Goal: Information Seeking & Learning: Learn about a topic

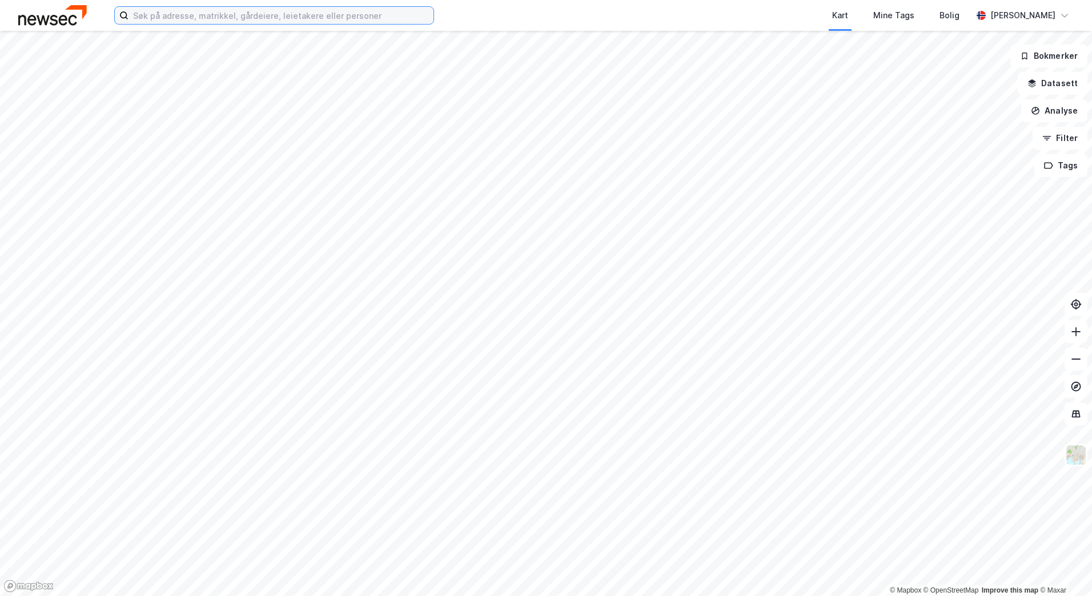
click at [187, 13] on input at bounding box center [280, 15] width 305 height 17
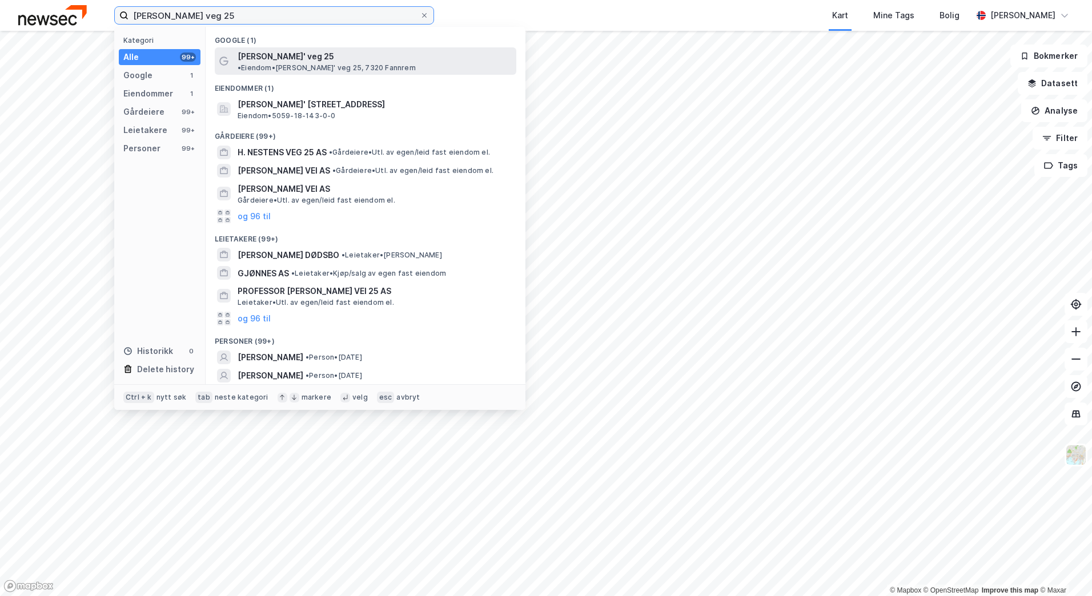
type input "[PERSON_NAME] veg 25"
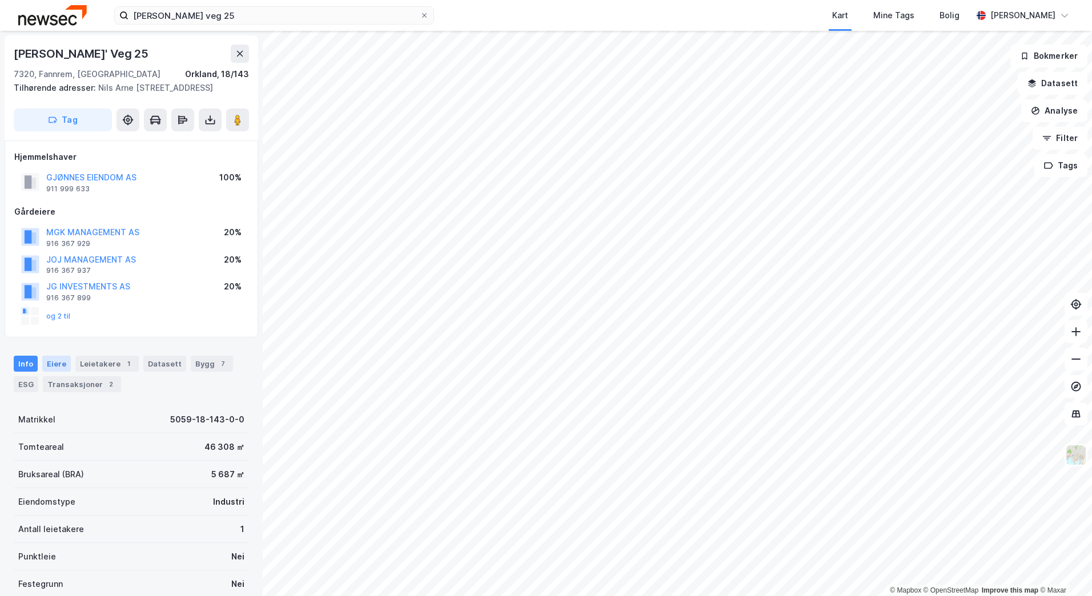
click at [48, 361] on div "Eiere" at bounding box center [56, 364] width 29 height 16
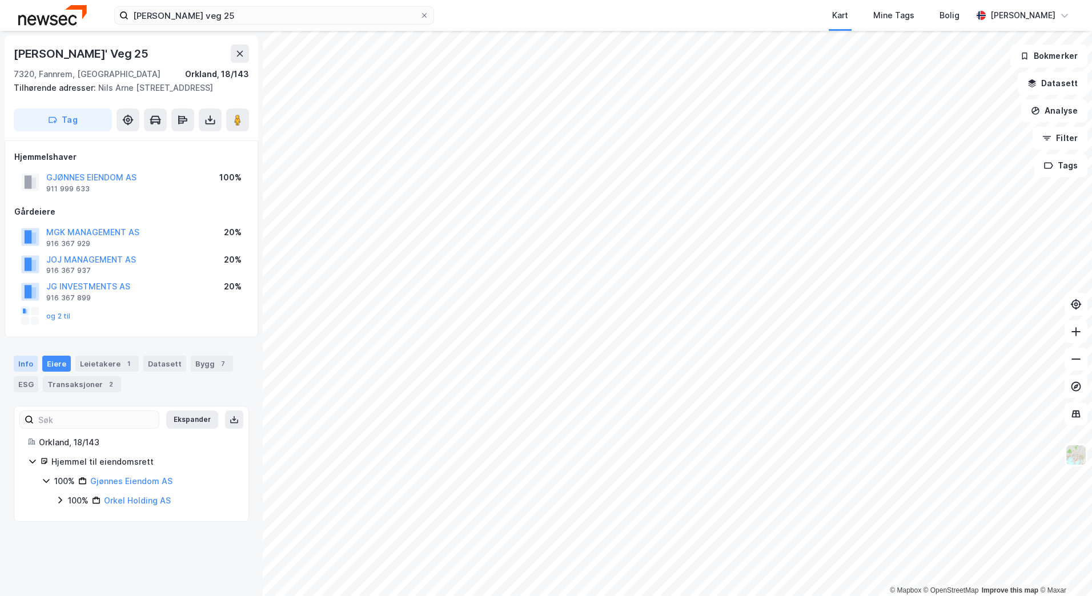
click at [30, 363] on div "Info" at bounding box center [26, 364] width 24 height 16
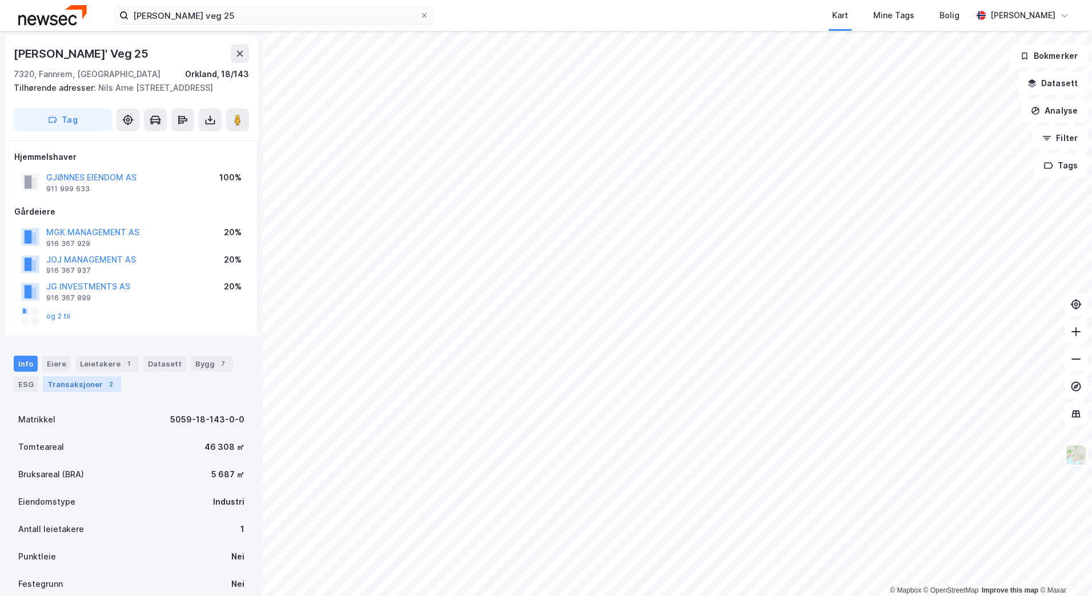
click at [99, 381] on div "Transaksjoner 2" at bounding box center [82, 384] width 78 height 16
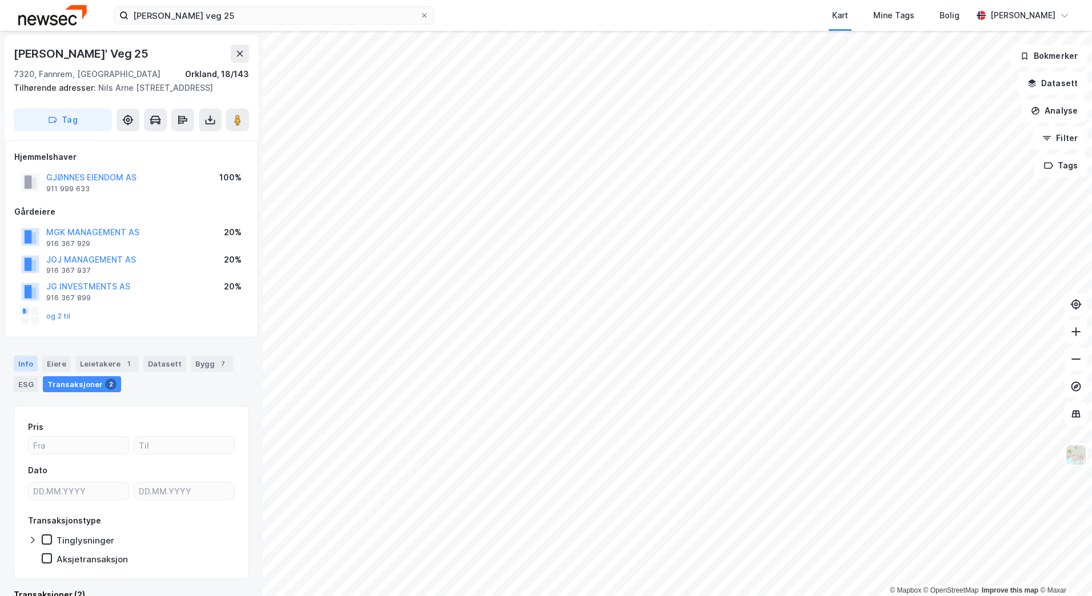
click at [27, 360] on div "Info" at bounding box center [26, 364] width 24 height 16
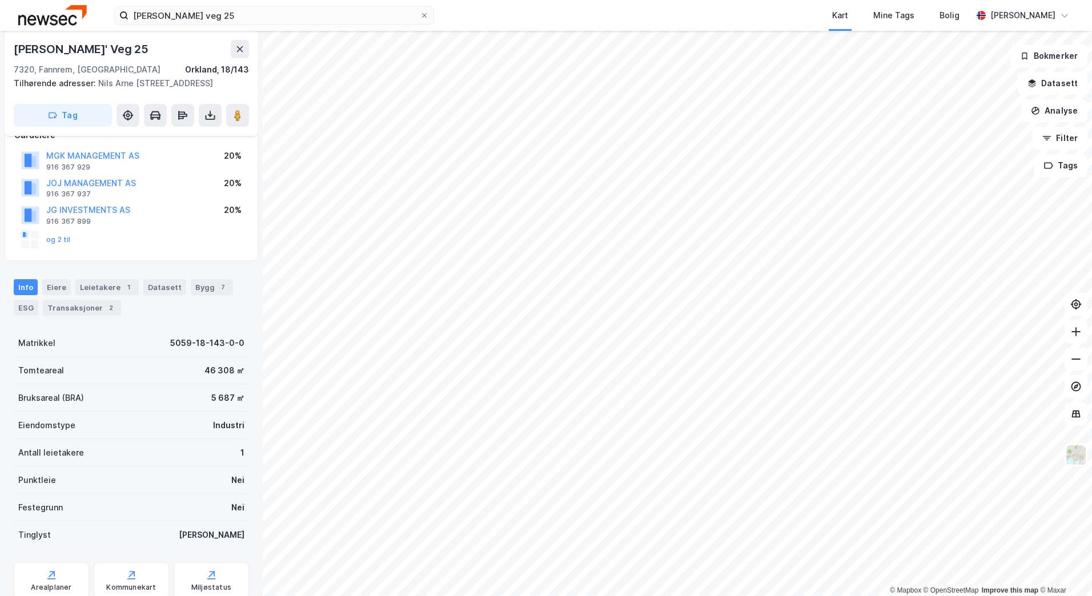
scroll to position [114, 0]
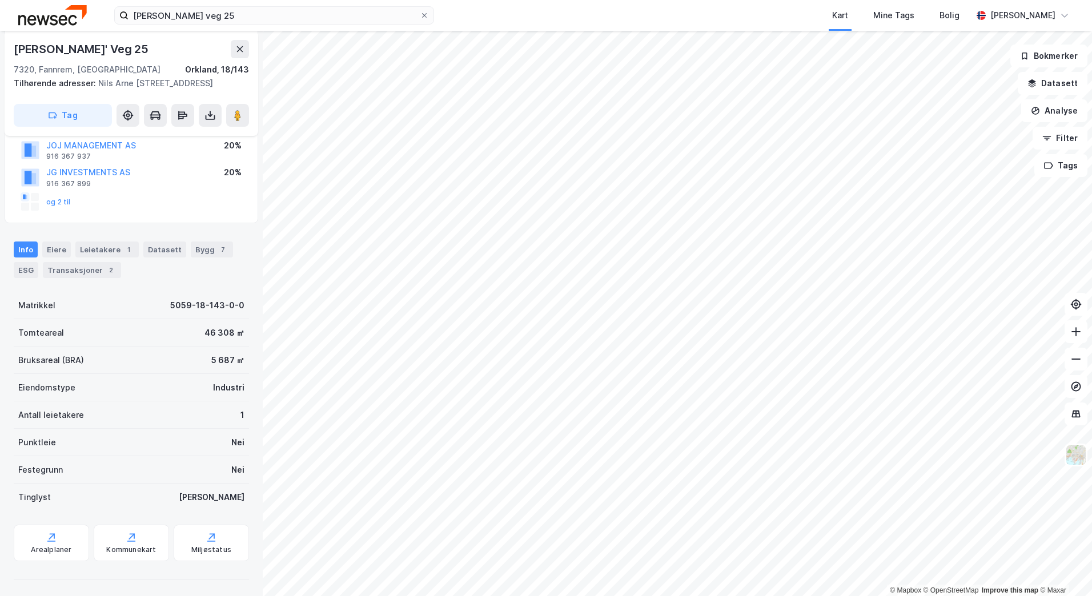
click at [203, 241] on div "Info [PERSON_NAME] 1 Datasett Bygg 7 ESG Transaksjoner 2" at bounding box center [131, 255] width 263 height 55
click at [203, 246] on div "Bygg 7" at bounding box center [212, 250] width 42 height 16
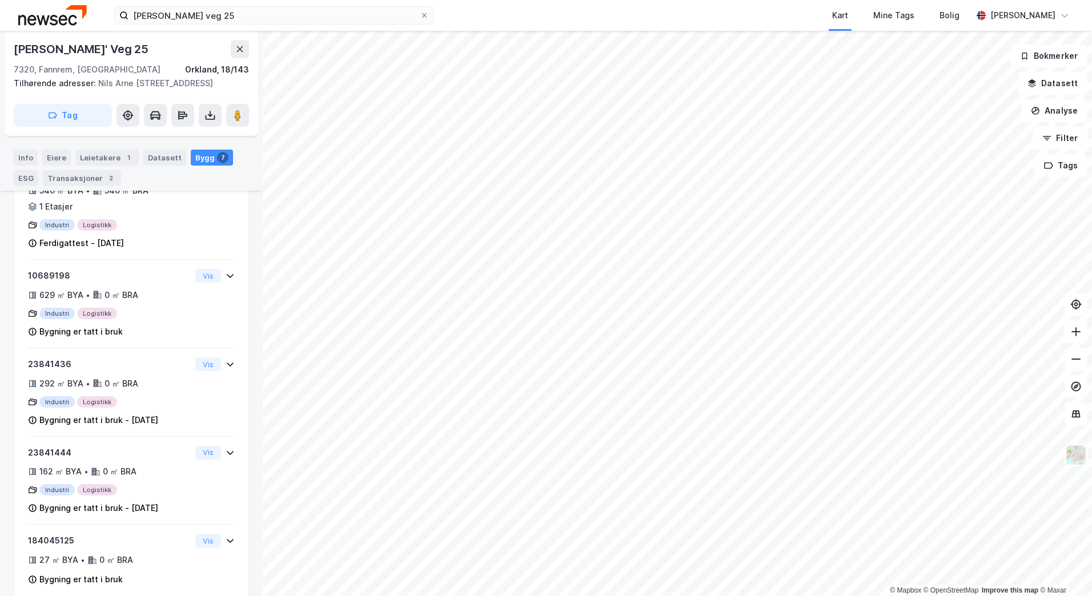
scroll to position [549, 0]
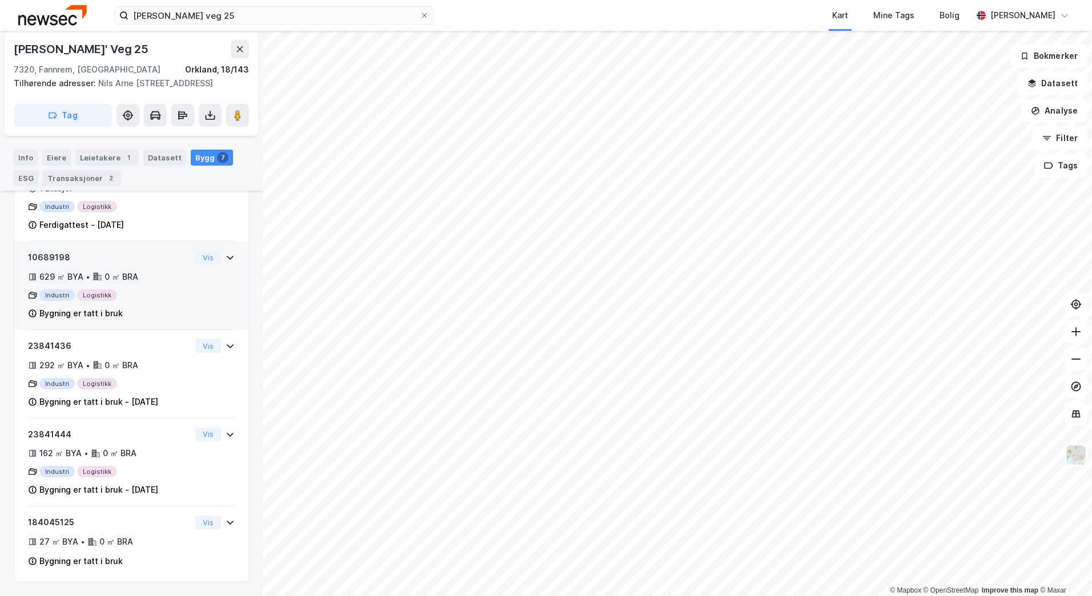
click at [227, 257] on icon at bounding box center [230, 258] width 7 height 4
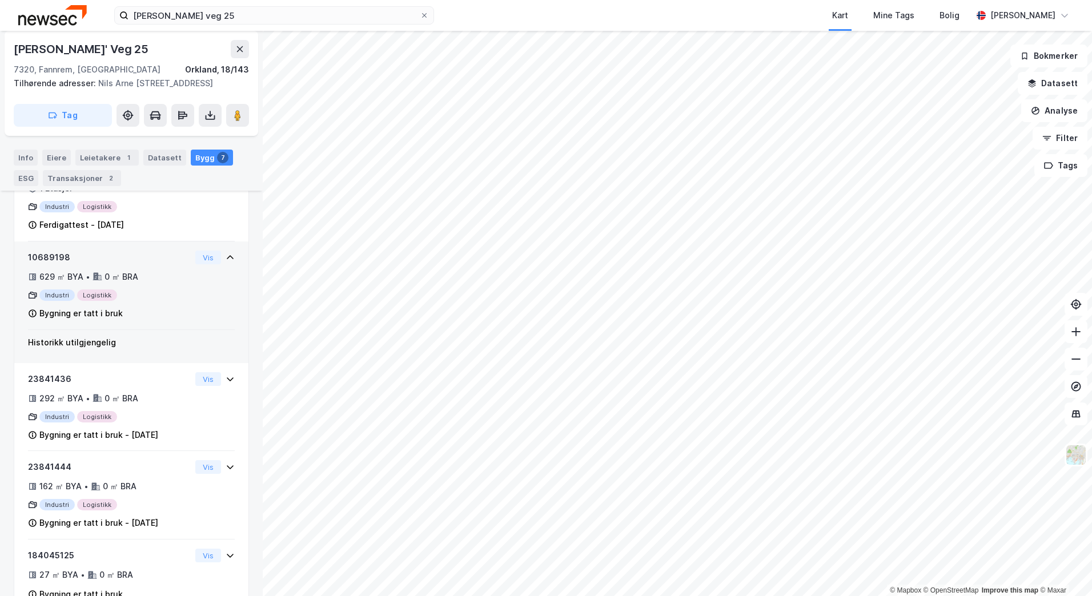
click at [227, 257] on icon at bounding box center [230, 257] width 7 height 4
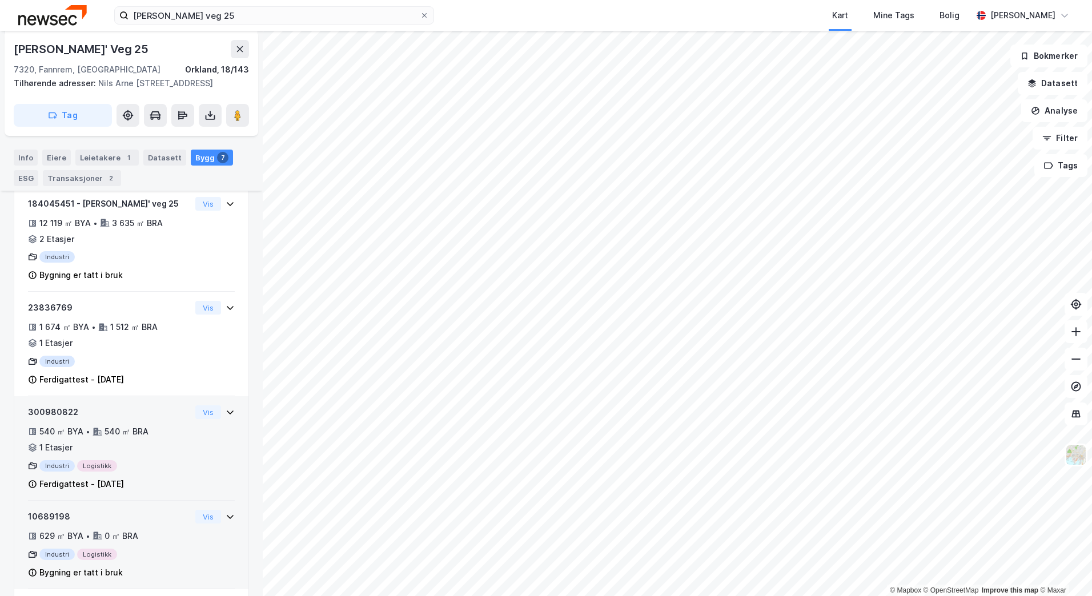
scroll to position [263, 0]
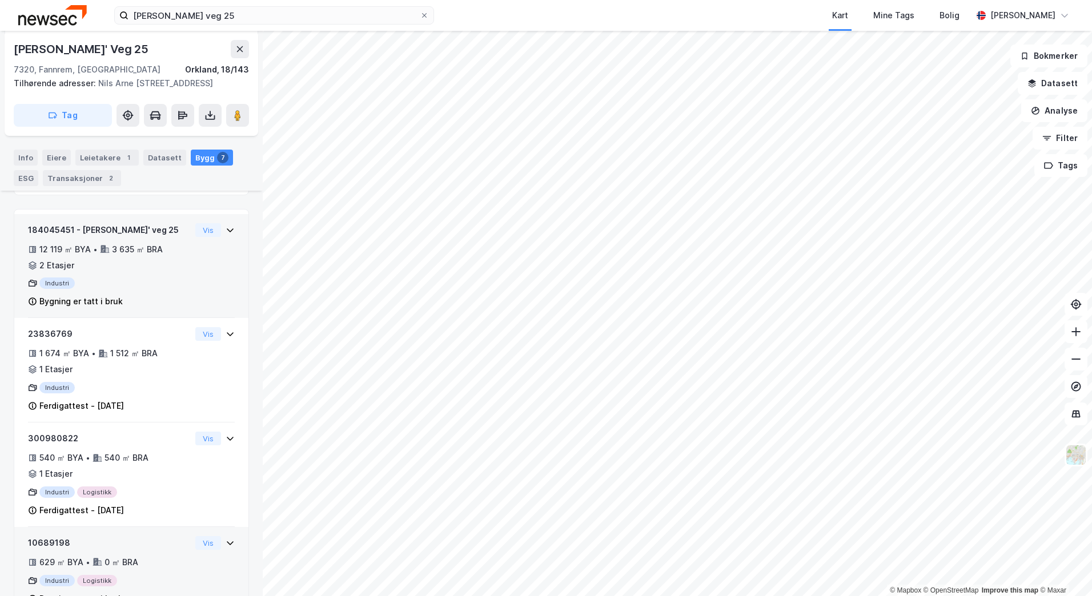
click at [226, 230] on icon at bounding box center [230, 230] width 9 height 9
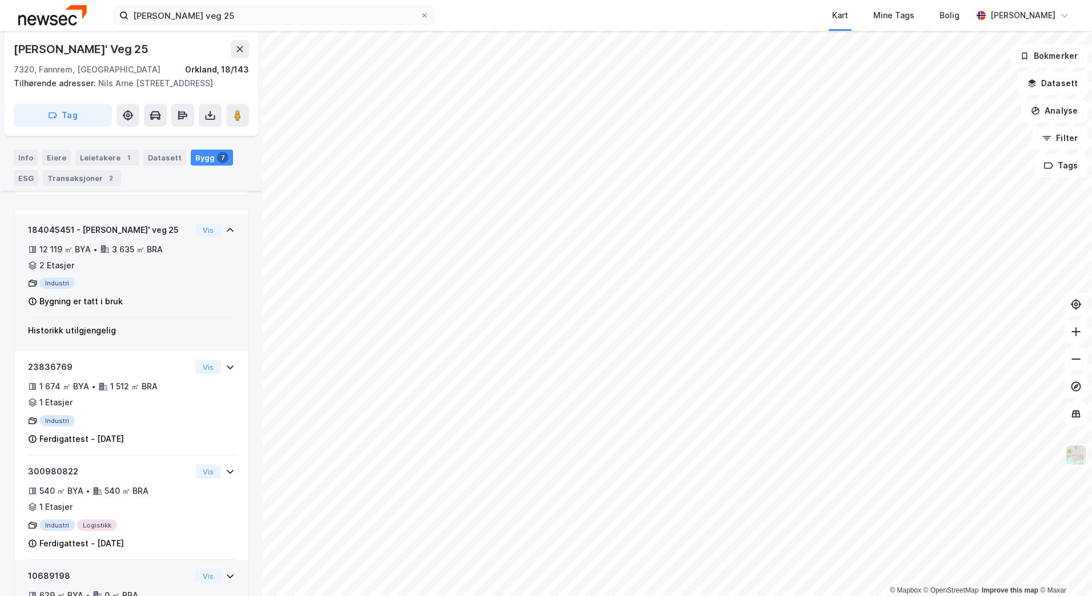
click at [226, 230] on icon at bounding box center [230, 230] width 9 height 9
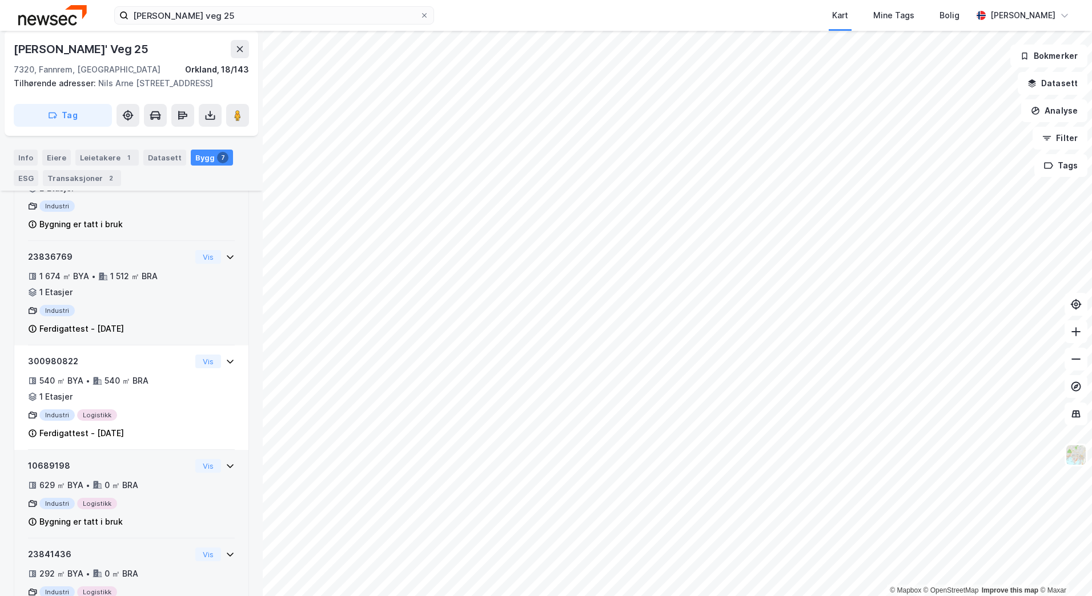
scroll to position [320, 0]
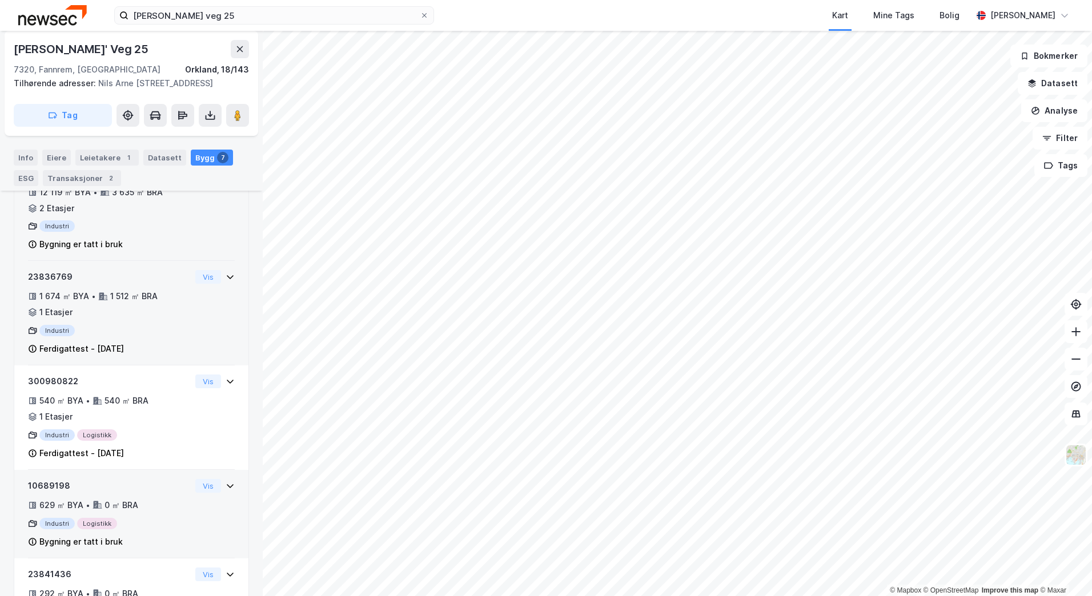
click at [226, 275] on icon at bounding box center [230, 276] width 9 height 9
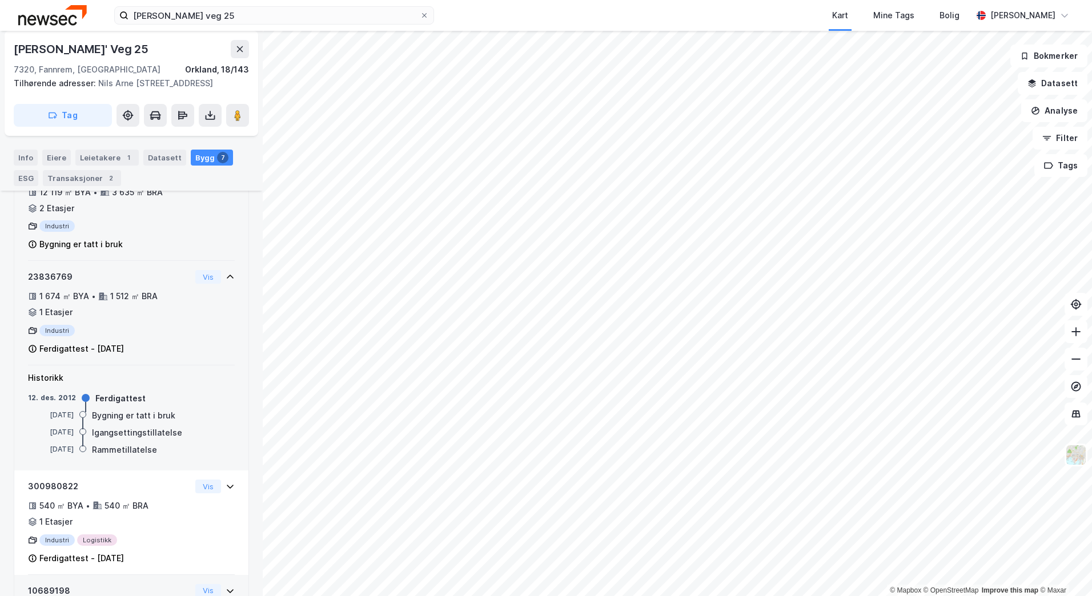
click at [226, 275] on icon at bounding box center [230, 276] width 9 height 9
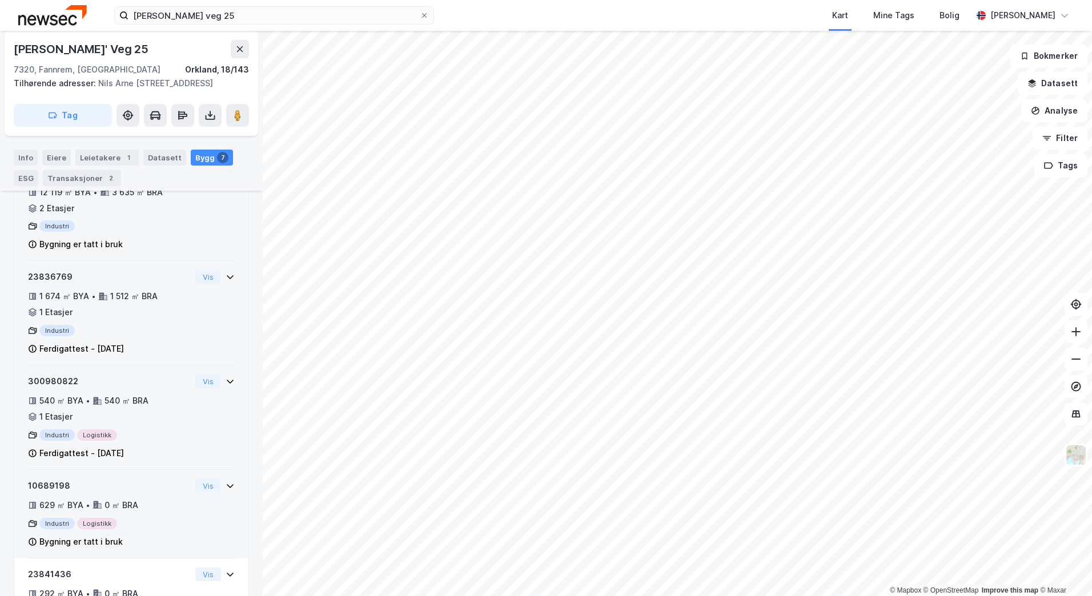
click at [226, 381] on icon at bounding box center [230, 381] width 9 height 9
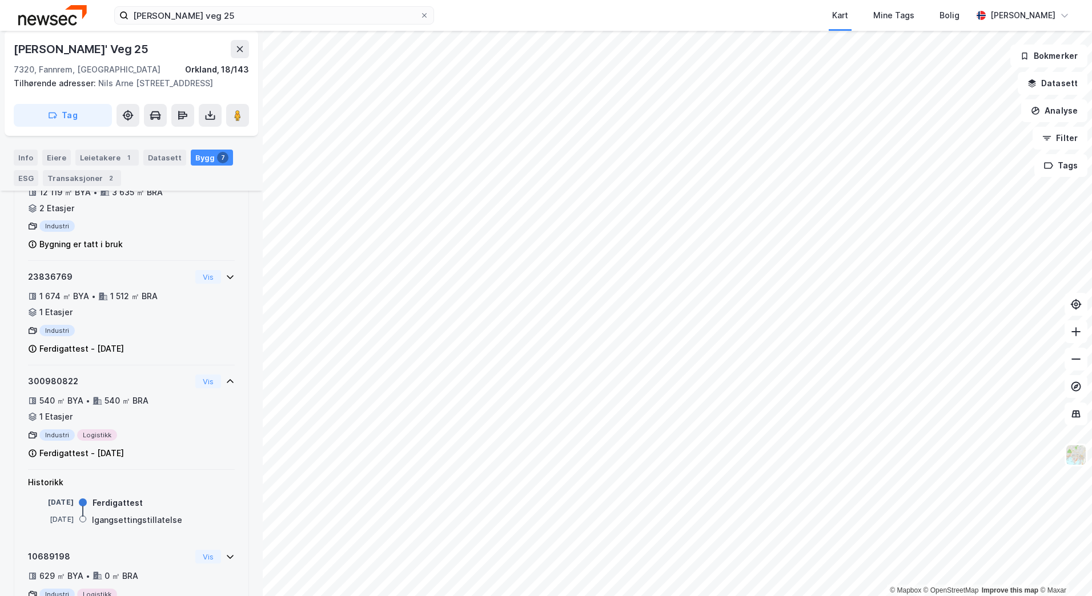
click at [226, 381] on icon at bounding box center [230, 381] width 9 height 9
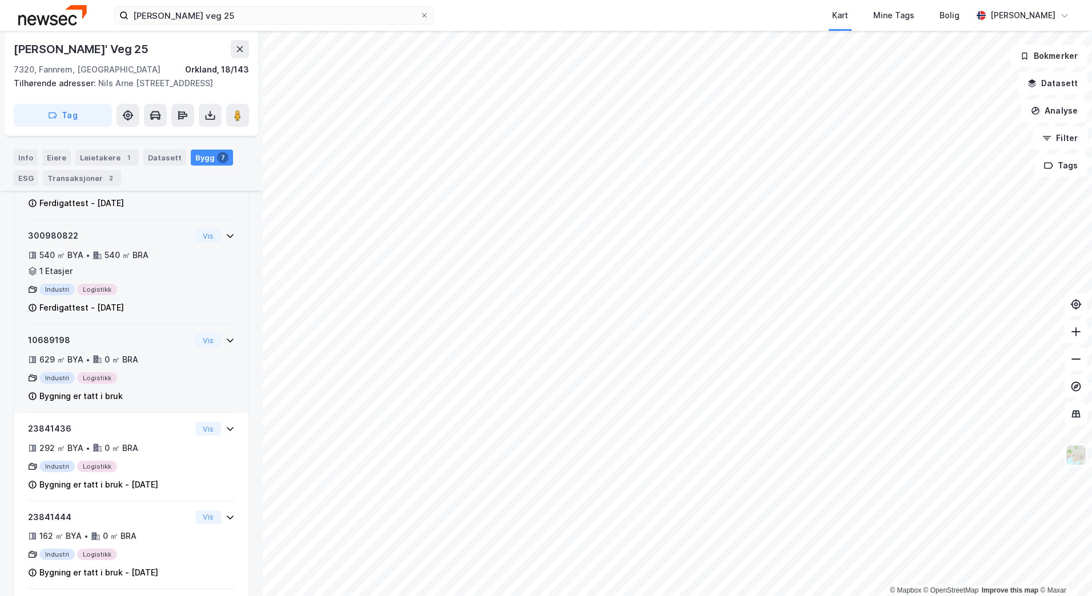
scroll to position [492, 0]
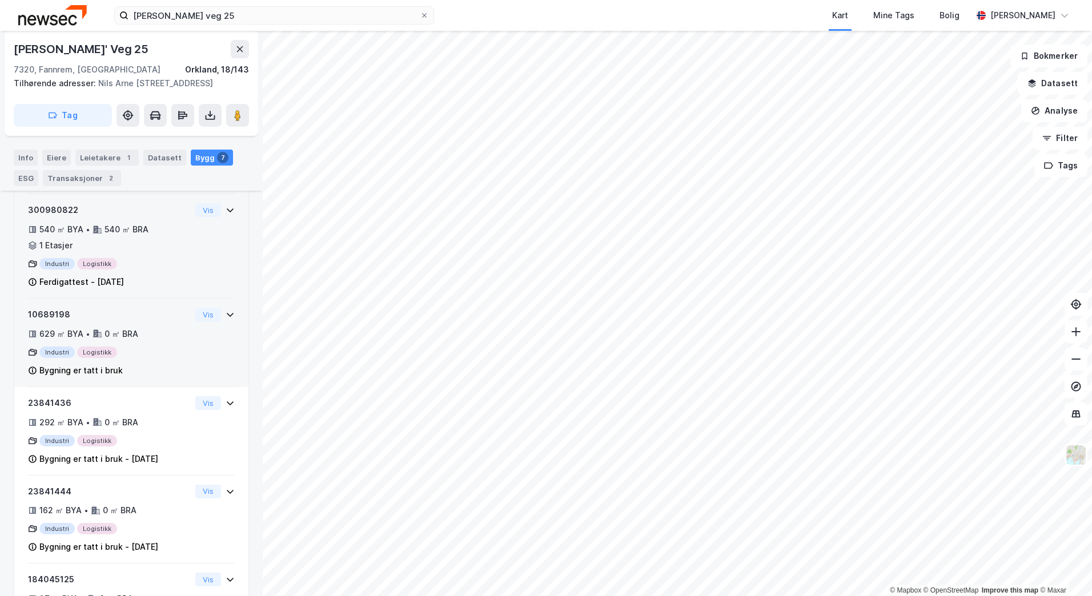
click at [227, 311] on div "10689198 629 ㎡ BYA • 0 ㎡ BRA Industri Logistikk Bygning er tatt i bruk Vis" at bounding box center [131, 343] width 234 height 89
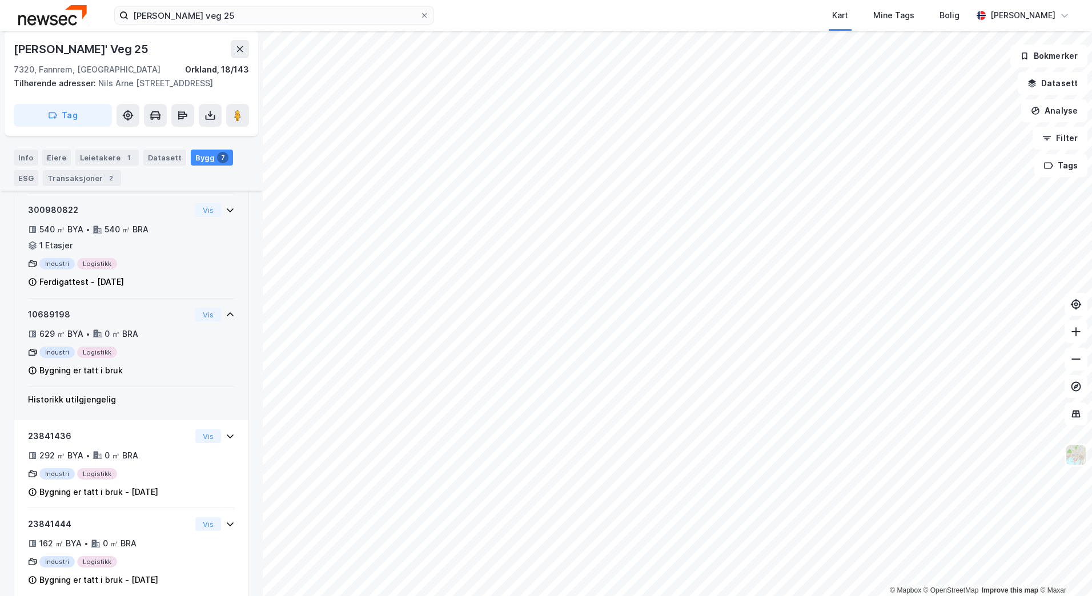
click at [227, 311] on div "10689198 629 ㎡ BYA • 0 ㎡ BRA Industri Logistikk Bygning er tatt i bruk Vis" at bounding box center [131, 343] width 234 height 89
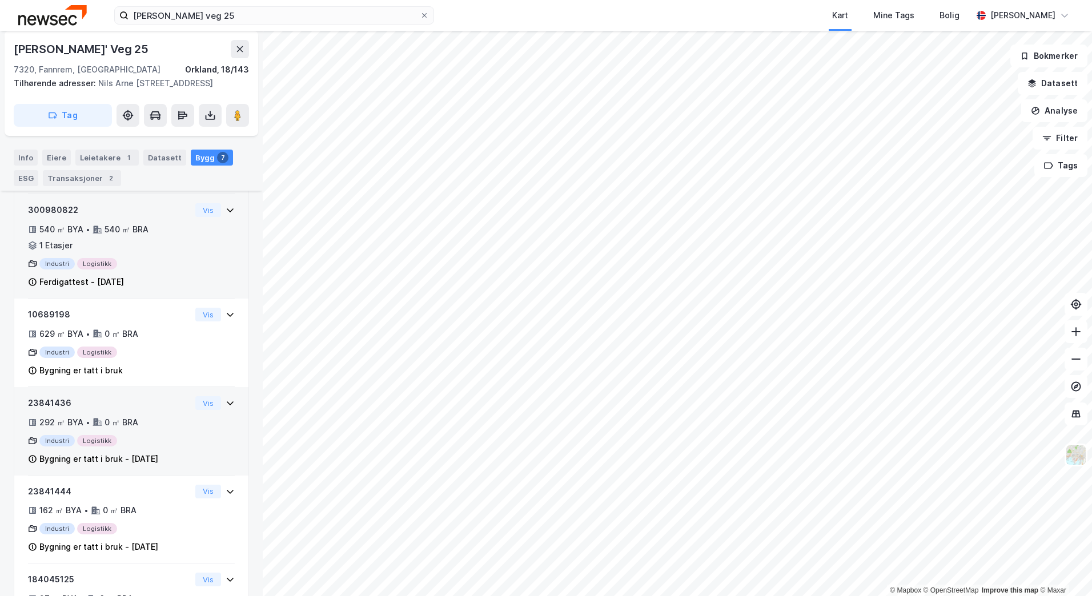
click at [226, 400] on icon at bounding box center [230, 403] width 9 height 9
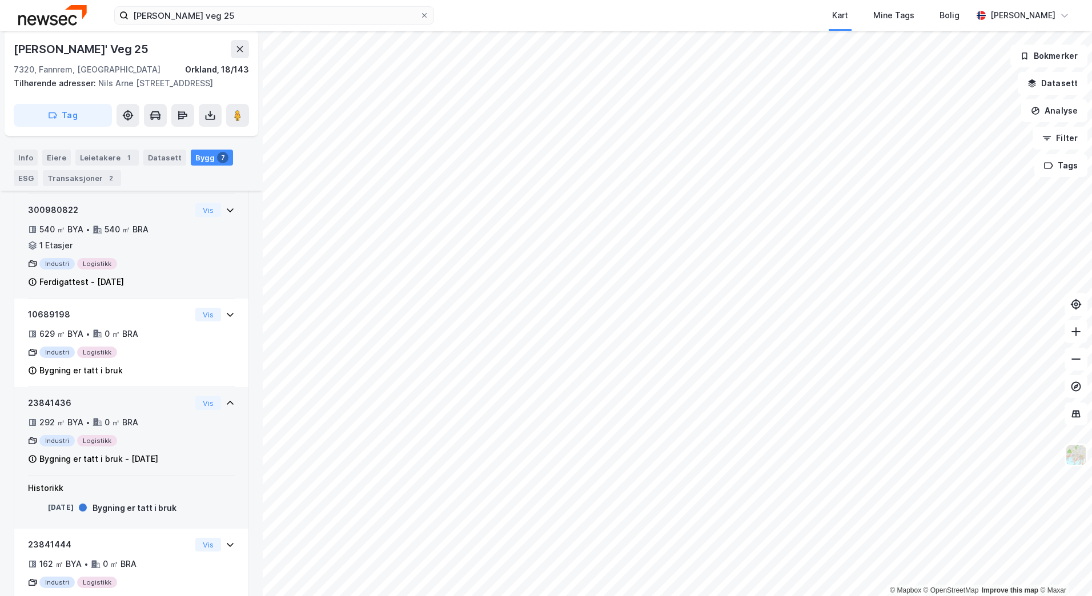
click at [226, 400] on icon at bounding box center [230, 403] width 9 height 9
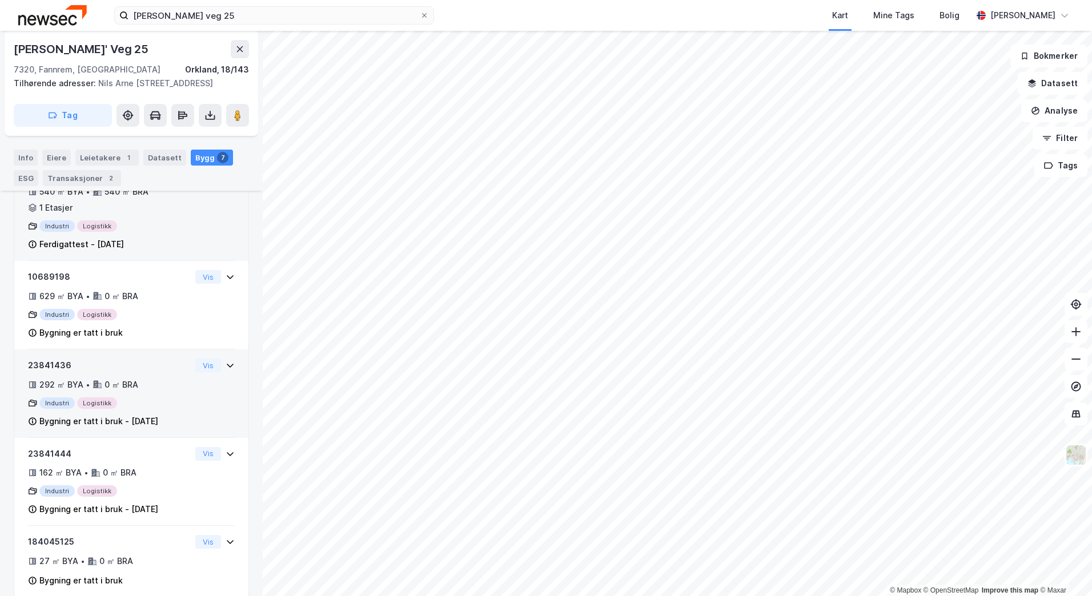
scroll to position [549, 0]
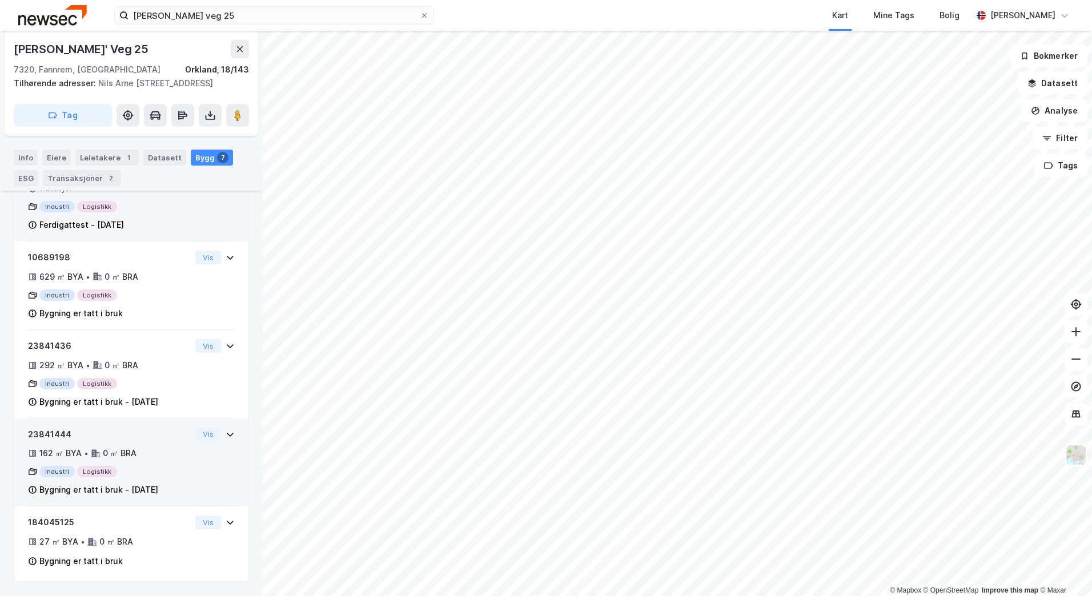
click at [226, 433] on icon at bounding box center [230, 434] width 9 height 9
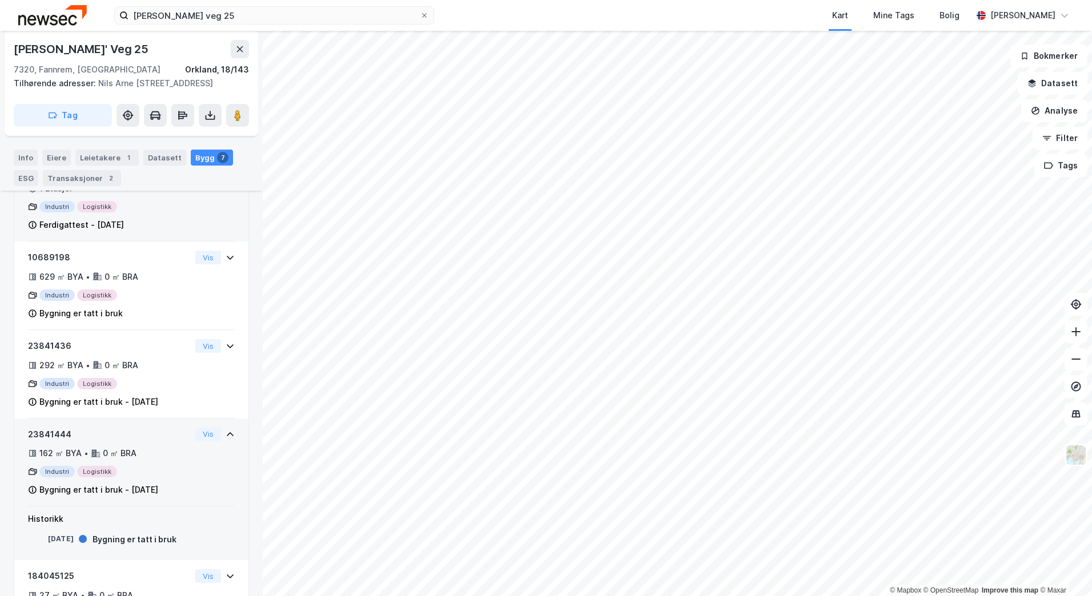
click at [227, 433] on icon at bounding box center [230, 434] width 7 height 4
click at [226, 523] on icon at bounding box center [230, 522] width 9 height 9
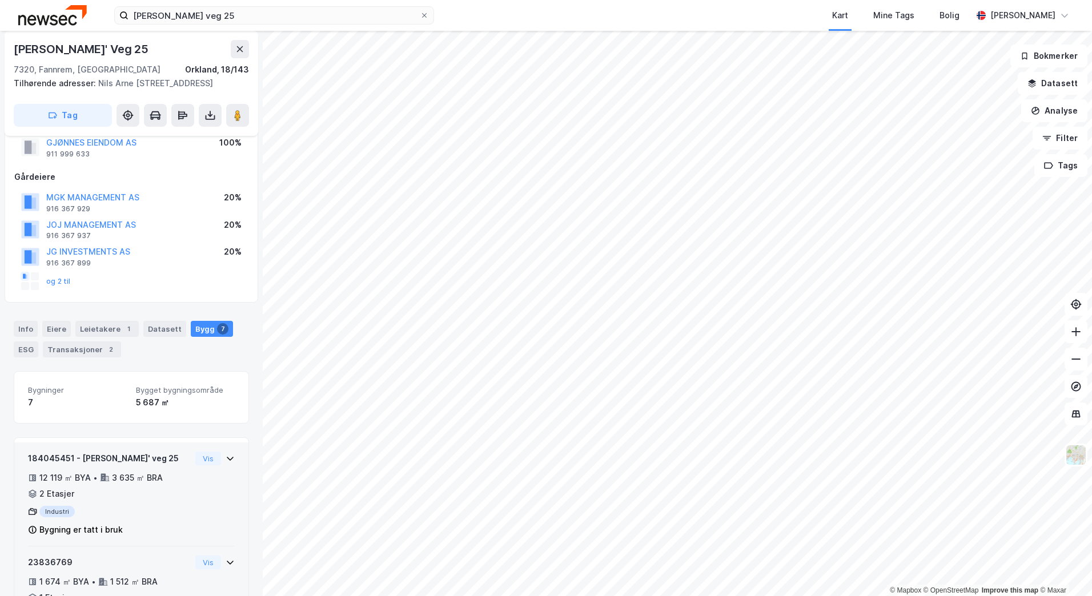
scroll to position [149, 0]
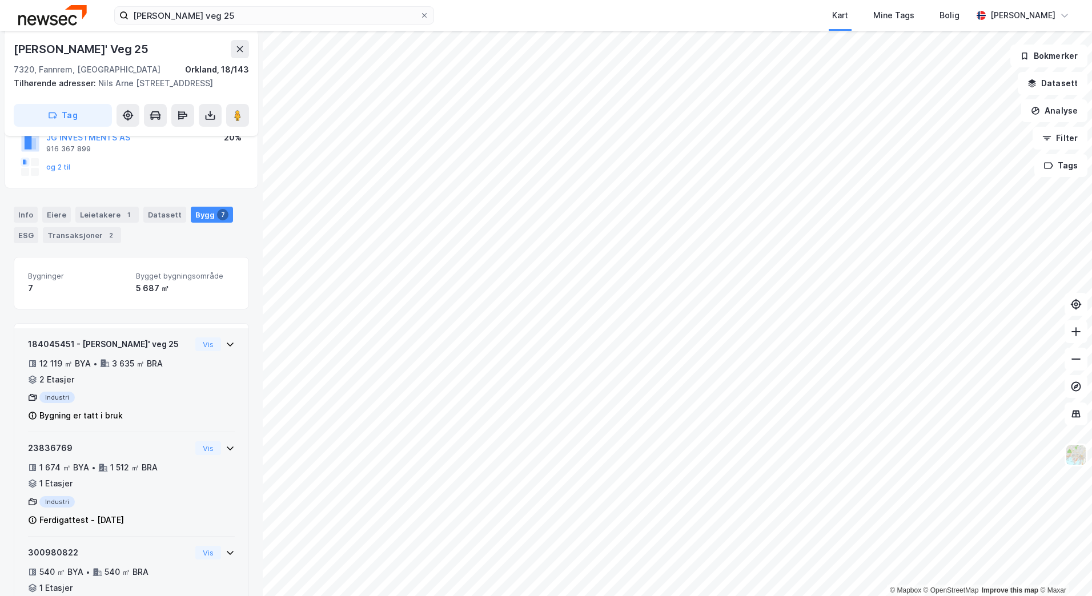
click at [226, 343] on icon at bounding box center [230, 344] width 9 height 9
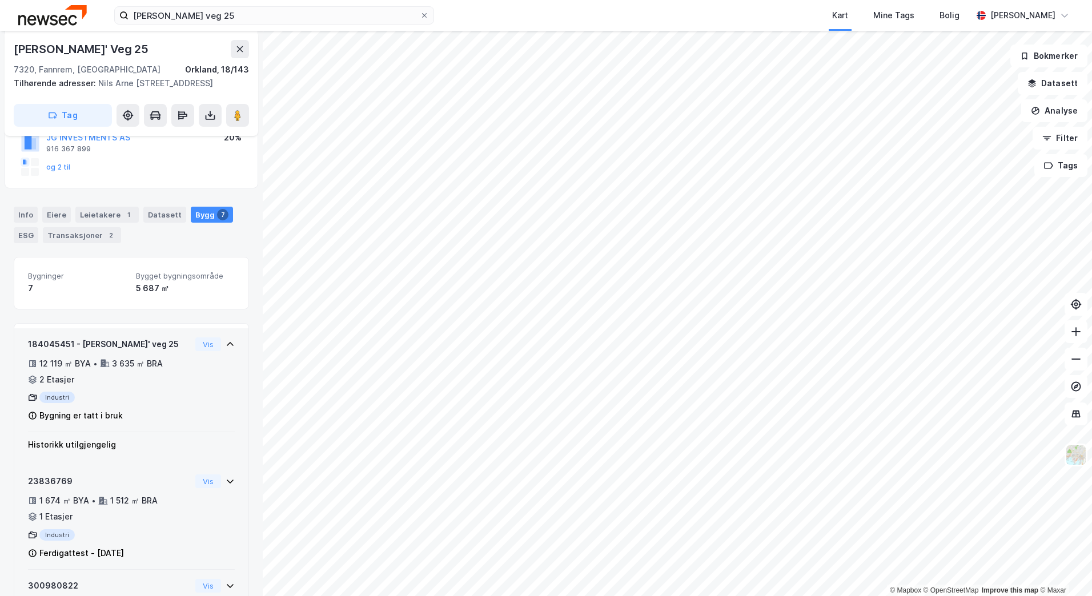
click at [226, 343] on icon at bounding box center [230, 344] width 9 height 9
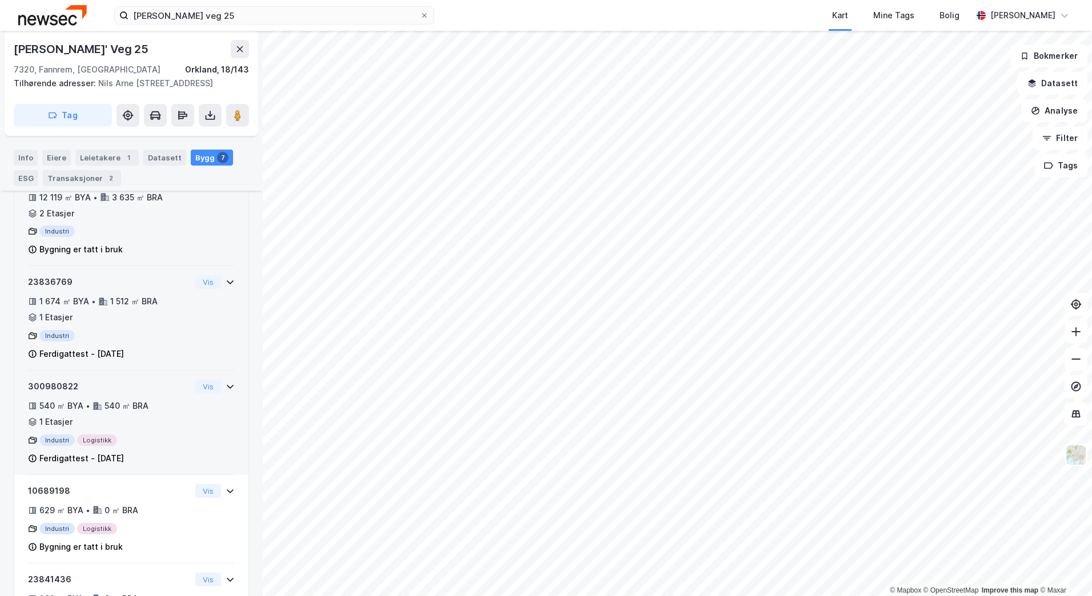
scroll to position [216, 0]
